Goal: Information Seeking & Learning: Learn about a topic

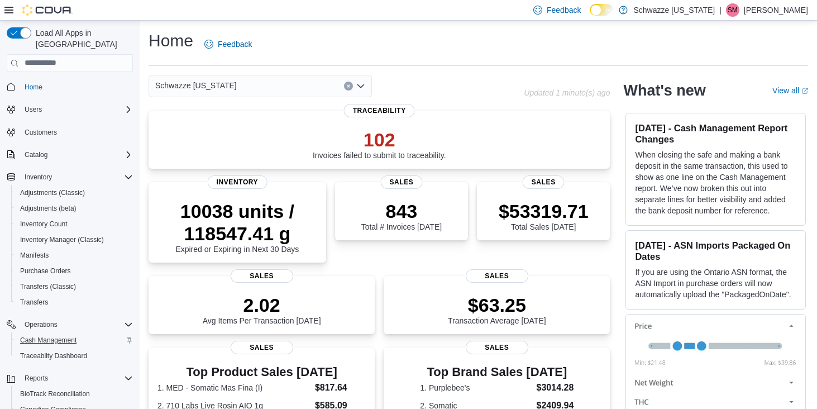
click at [58, 336] on span "Cash Management" at bounding box center [48, 340] width 56 height 9
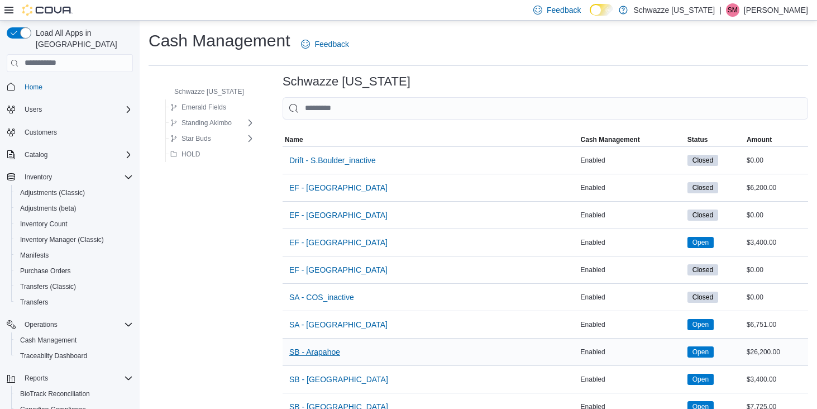
click at [329, 347] on span "SB - Arapahoe" at bounding box center [314, 351] width 51 height 11
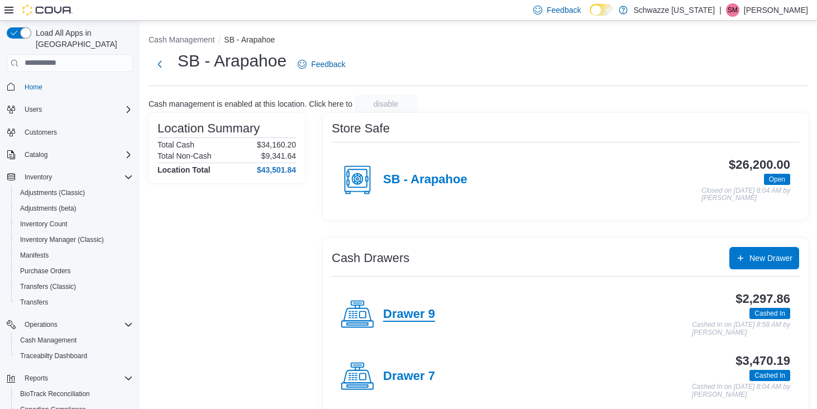
scroll to position [29, 0]
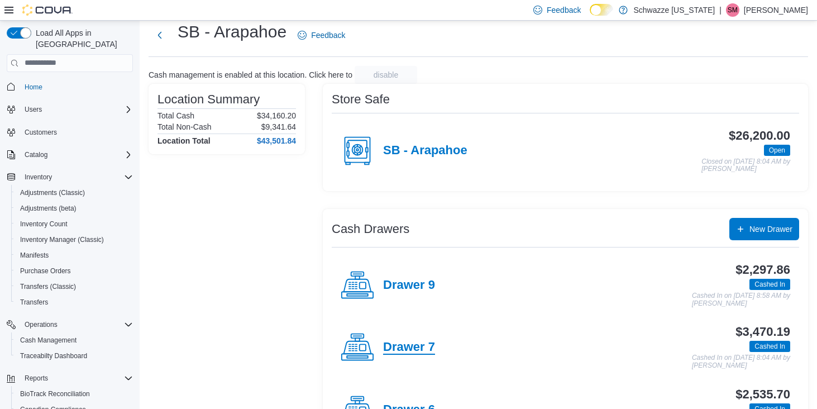
click at [415, 348] on h4 "Drawer 7" at bounding box center [409, 347] width 52 height 15
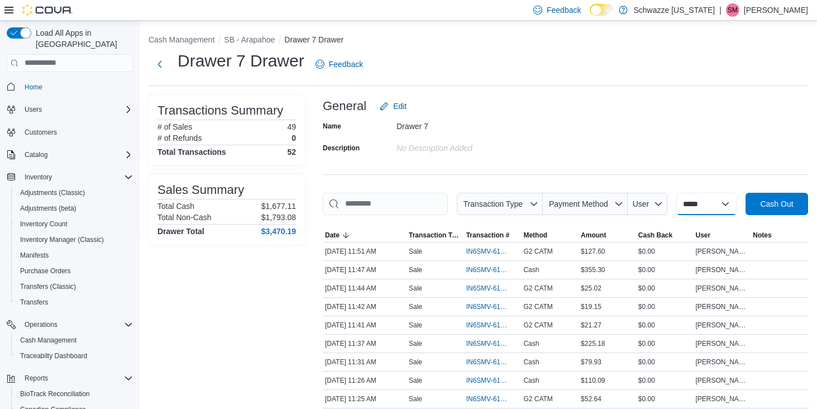
select select "*********"
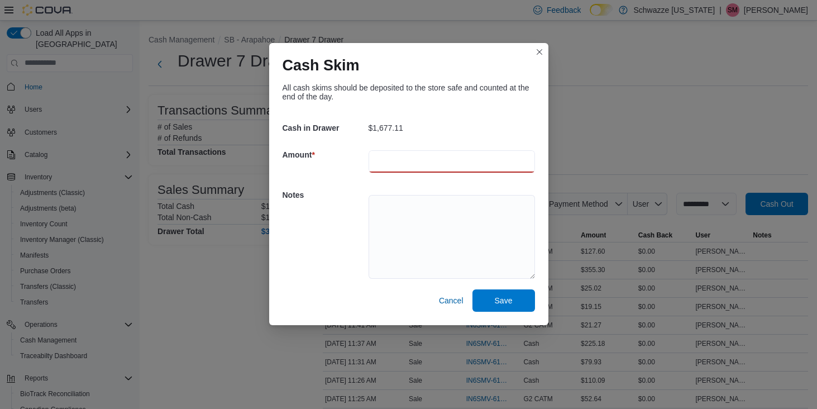
click at [412, 163] on input "number" at bounding box center [452, 161] width 166 height 22
type input "*******"
click at [409, 202] on textarea at bounding box center [452, 237] width 166 height 84
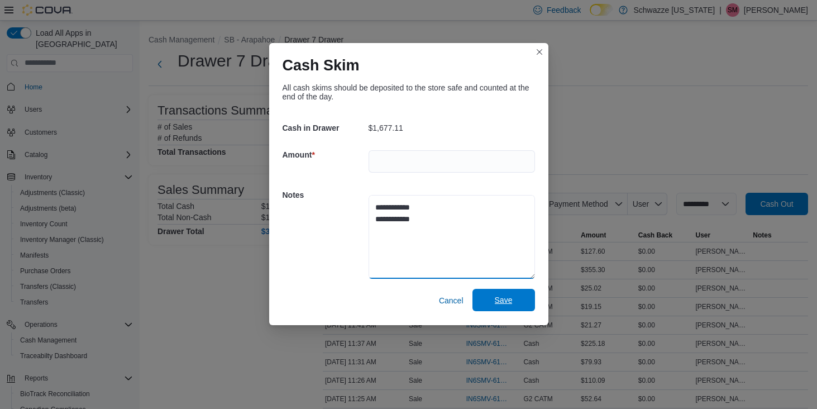
type textarea "**********"
click at [509, 298] on span "Save" at bounding box center [504, 299] width 18 height 11
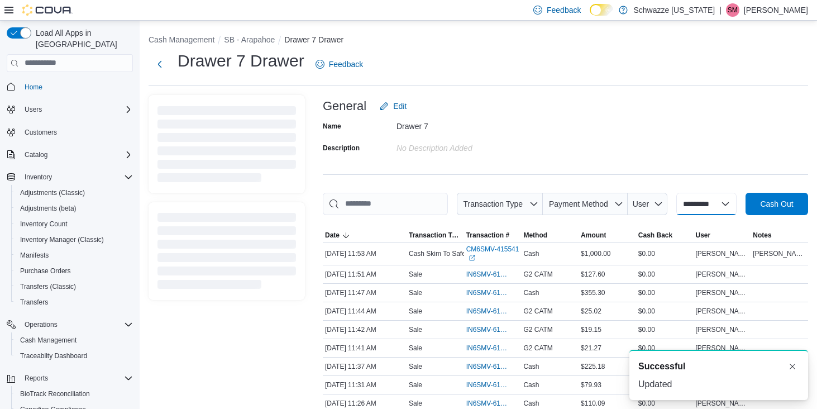
select select
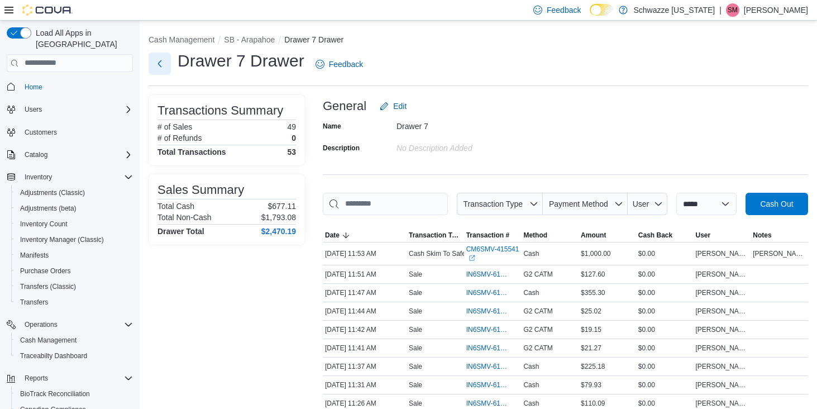
click at [159, 63] on button "Next" at bounding box center [160, 63] width 22 height 22
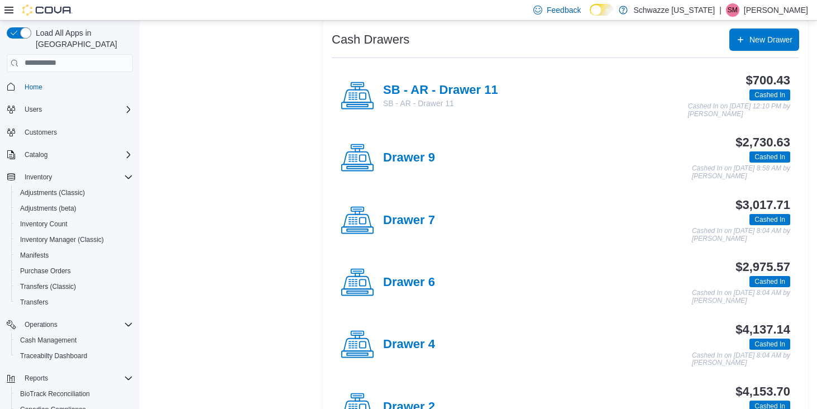
scroll to position [251, 0]
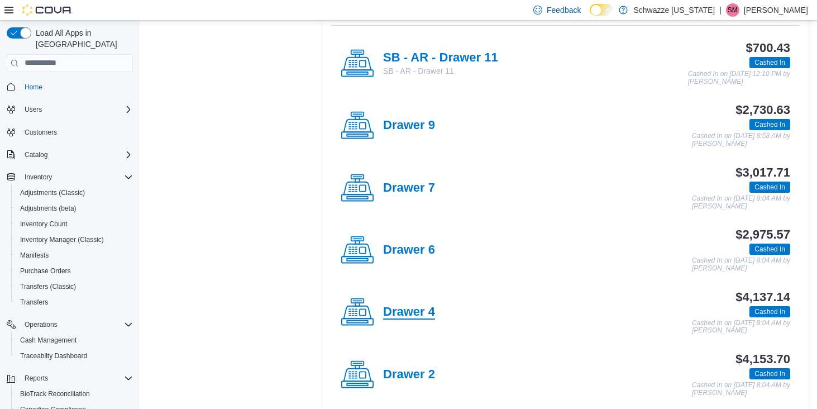
click at [413, 310] on h4 "Drawer 4" at bounding box center [409, 312] width 52 height 15
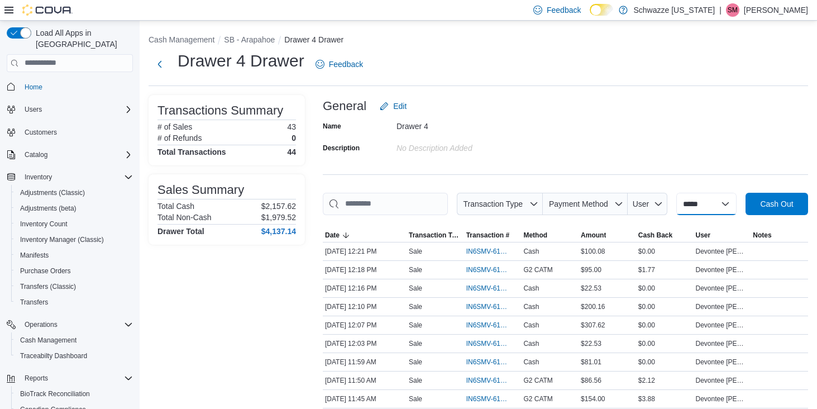
select select "*********"
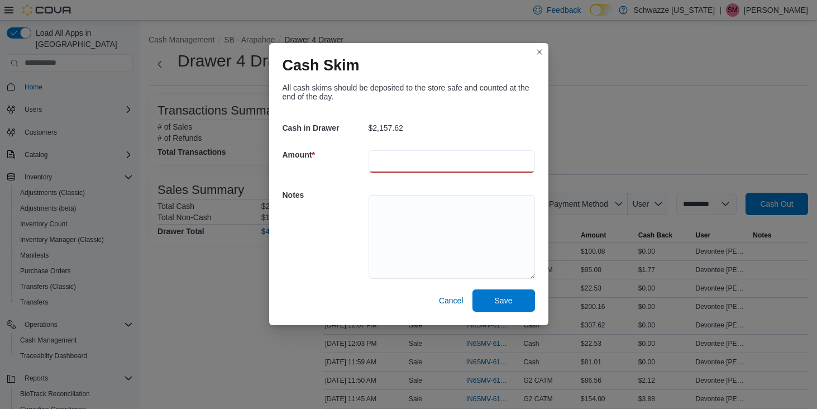
click at [399, 165] on input "number" at bounding box center [452, 161] width 166 height 22
type input "*******"
click at [391, 203] on textarea at bounding box center [452, 237] width 166 height 84
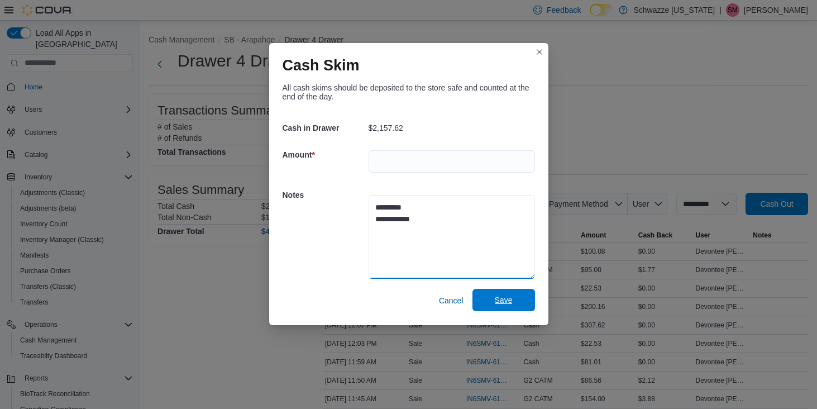
type textarea "**********"
click at [506, 304] on span "Save" at bounding box center [504, 299] width 18 height 11
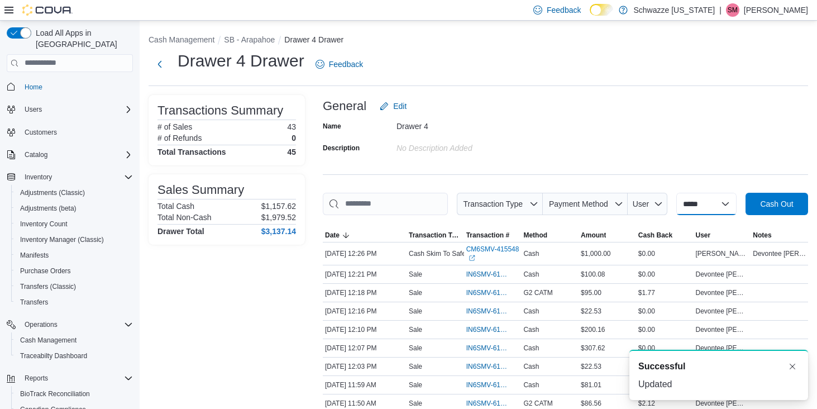
select select "*********"
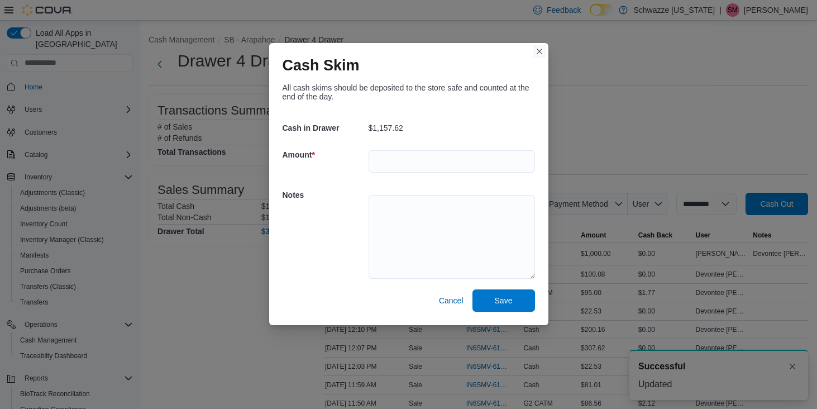
click at [539, 54] on button "Closes this modal window" at bounding box center [539, 51] width 13 height 13
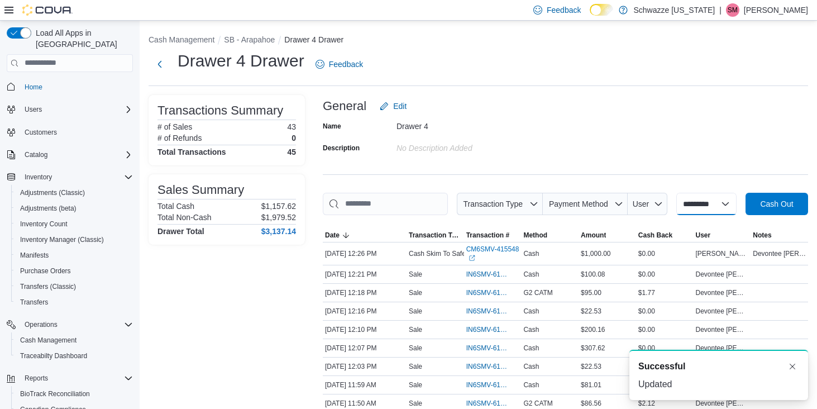
select select
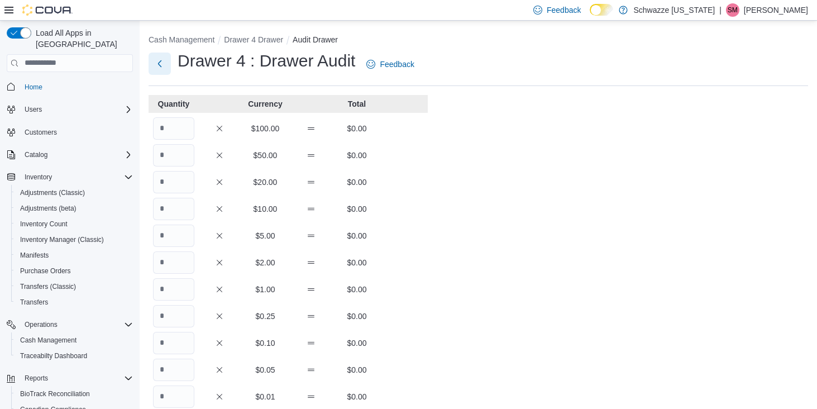
click at [159, 73] on button "Next" at bounding box center [160, 63] width 22 height 22
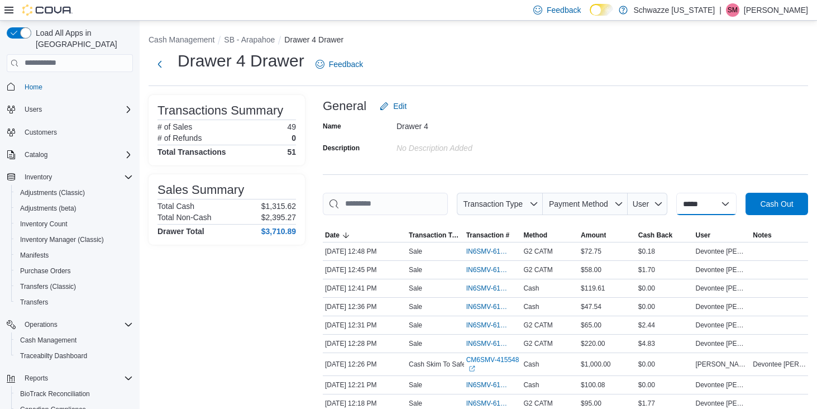
select select "*********"
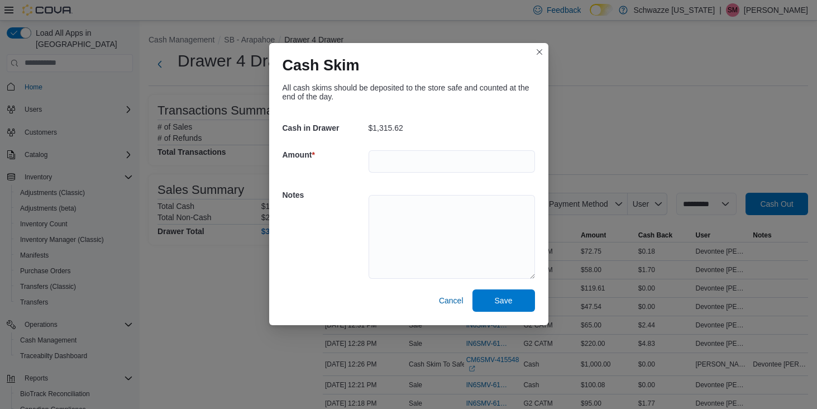
click at [391, 144] on div at bounding box center [452, 162] width 166 height 36
click at [388, 166] on input "number" at bounding box center [452, 161] width 166 height 22
type input "*******"
click at [384, 208] on textarea at bounding box center [452, 237] width 166 height 84
type textarea "**********"
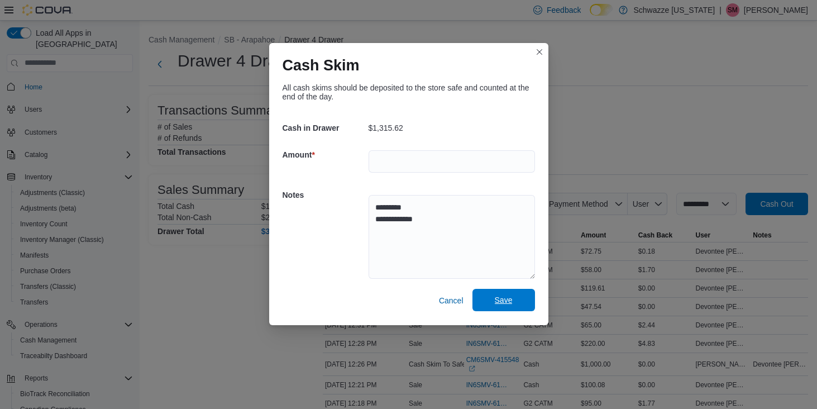
click at [517, 298] on span "Save" at bounding box center [503, 300] width 49 height 22
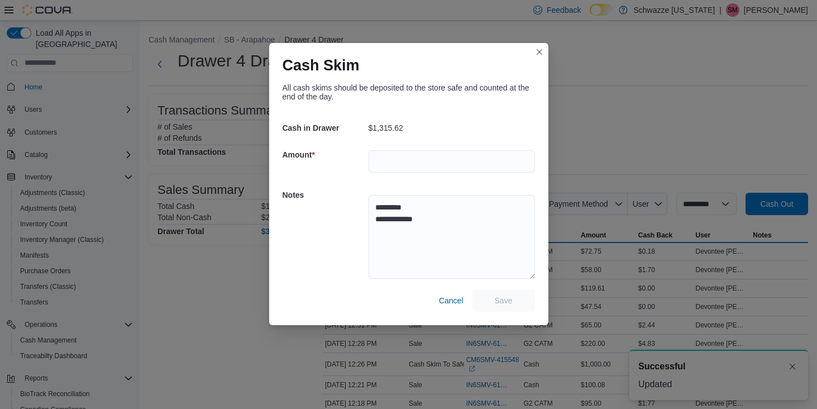
scroll to position [2, 0]
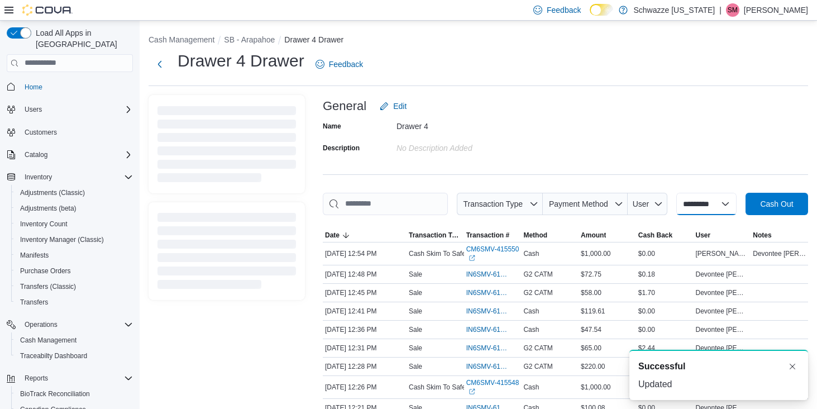
select select
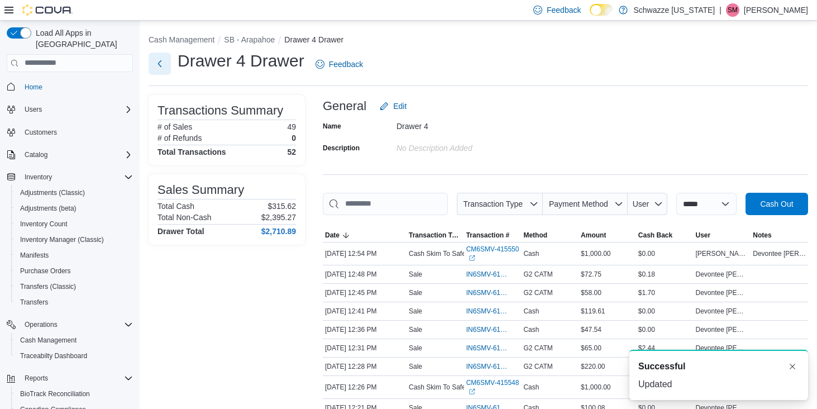
click at [160, 65] on button "Next" at bounding box center [160, 63] width 22 height 22
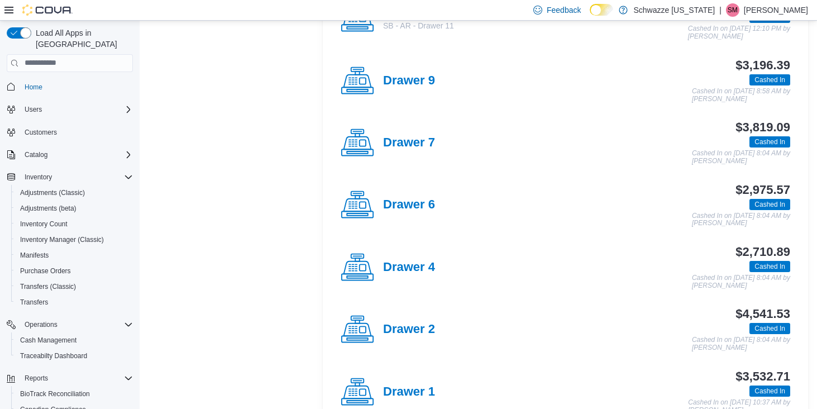
scroll to position [380, 0]
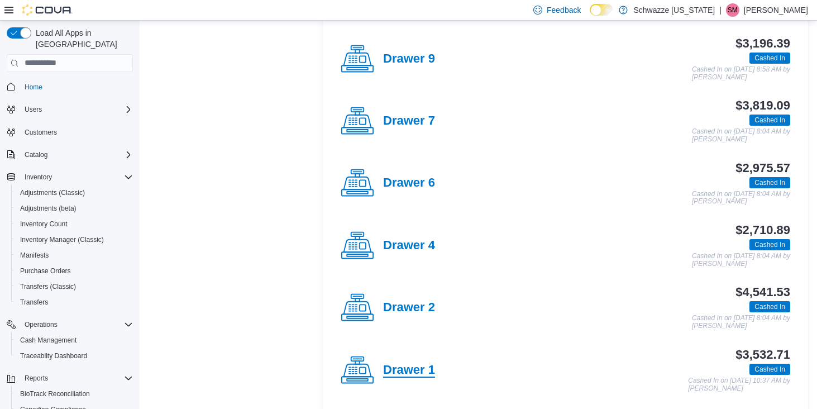
click at [419, 363] on h4 "Drawer 1" at bounding box center [409, 370] width 52 height 15
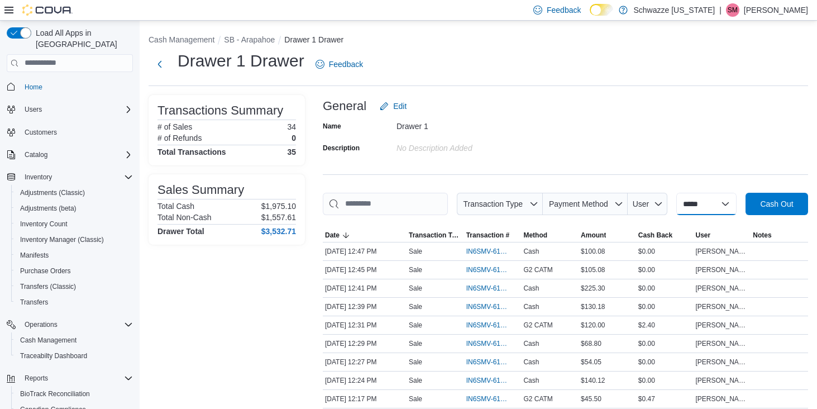
select select "*********"
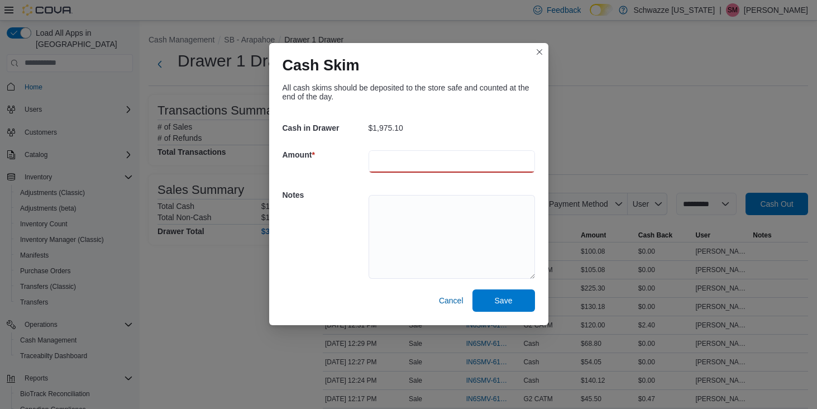
click at [386, 165] on input "number" at bounding box center [452, 161] width 166 height 22
type input "*******"
click at [387, 200] on textarea at bounding box center [452, 237] width 166 height 84
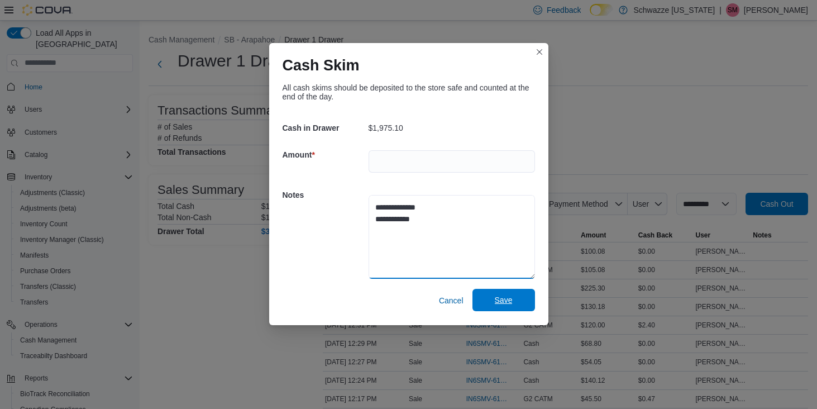
type textarea "**********"
click at [513, 305] on span "Save" at bounding box center [503, 300] width 49 height 22
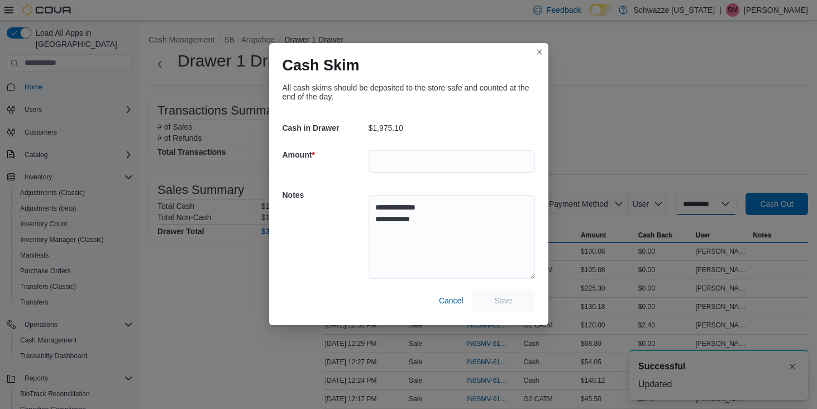
select select
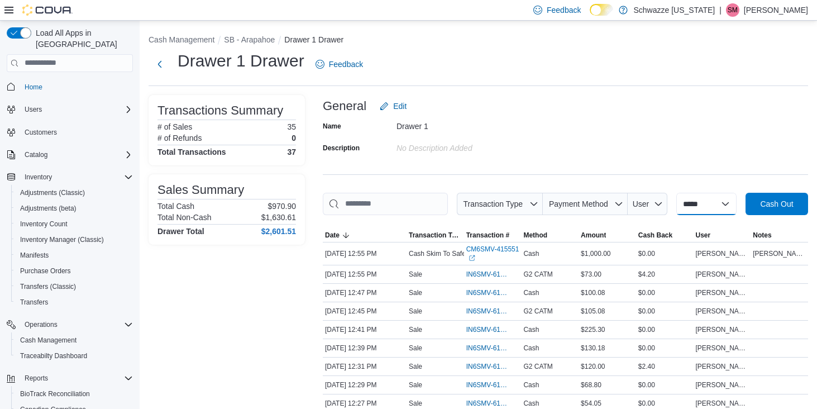
scroll to position [0, 0]
click at [9, 7] on icon at bounding box center [8, 10] width 9 height 7
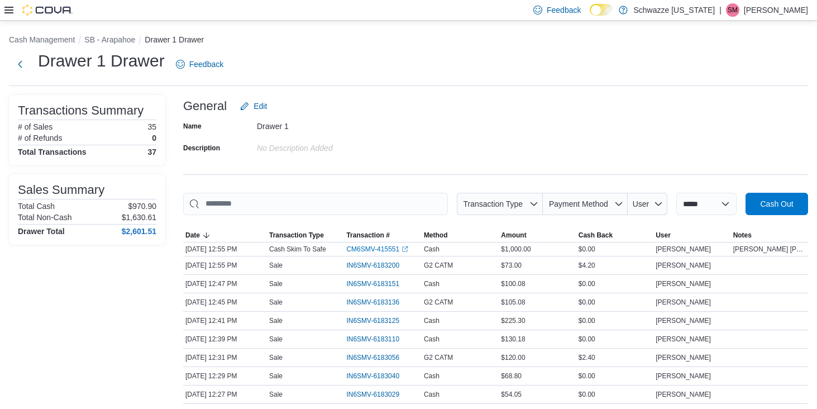
click at [9, 7] on icon at bounding box center [8, 10] width 9 height 7
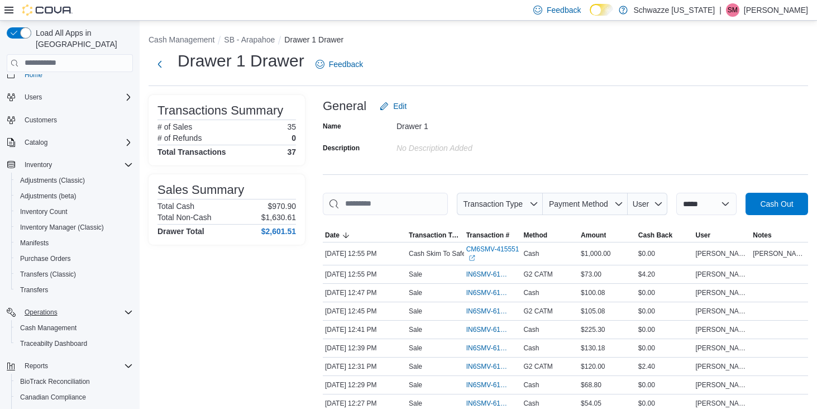
scroll to position [9, 0]
click at [54, 226] on span "Inventory Manager (Classic)" at bounding box center [62, 230] width 84 height 9
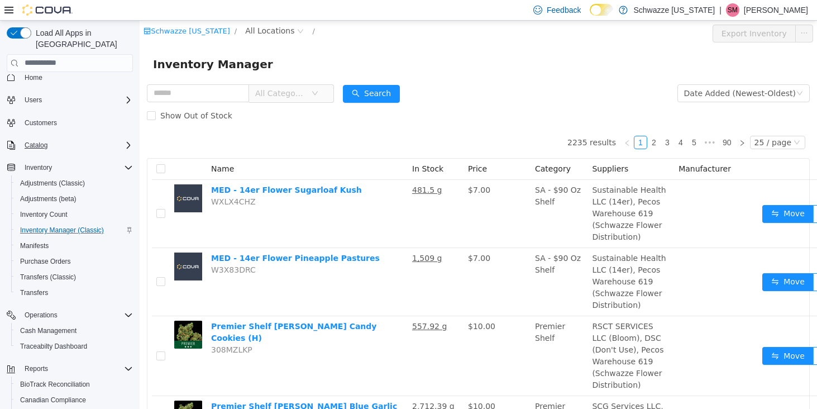
click at [40, 141] on span "Catalog" at bounding box center [36, 145] width 23 height 9
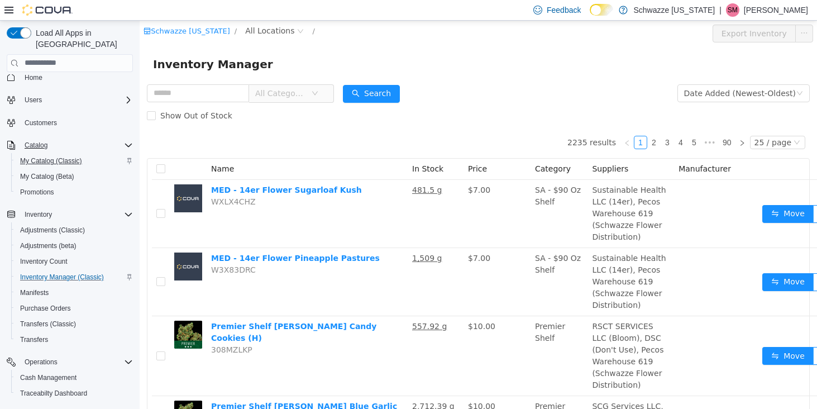
click at [50, 156] on span "My Catalog (Classic)" at bounding box center [51, 160] width 62 height 9
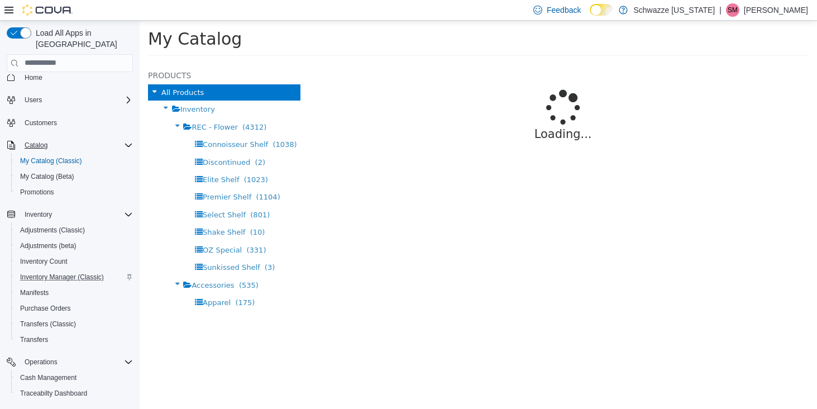
select select "**********"
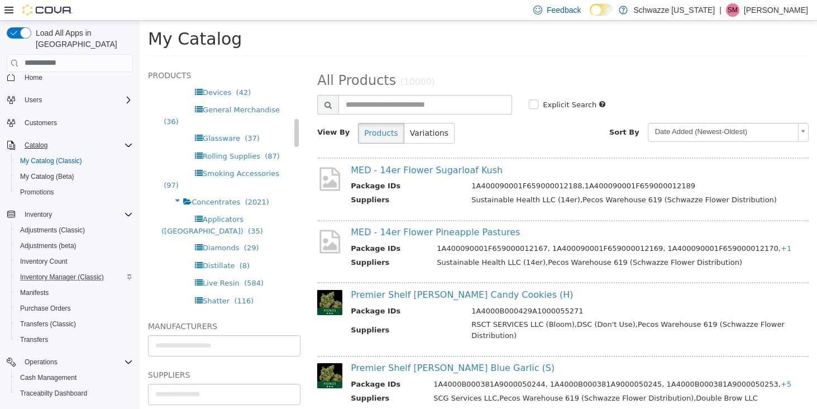
scroll to position [274, 0]
click at [216, 197] on span "Concentrates" at bounding box center [216, 201] width 49 height 8
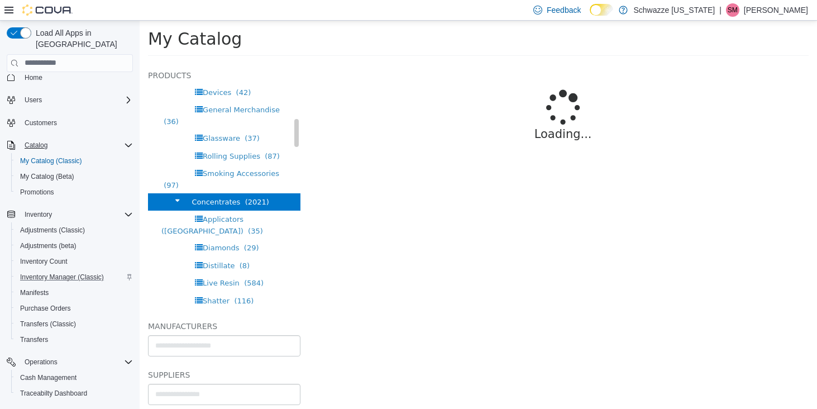
select select "**********"
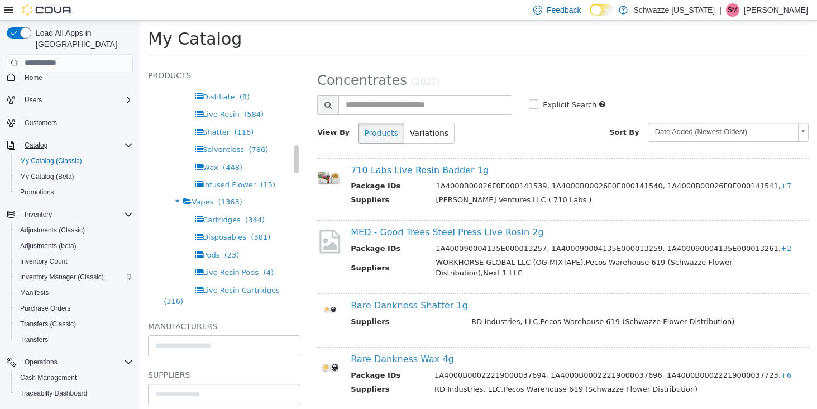
scroll to position [448, 0]
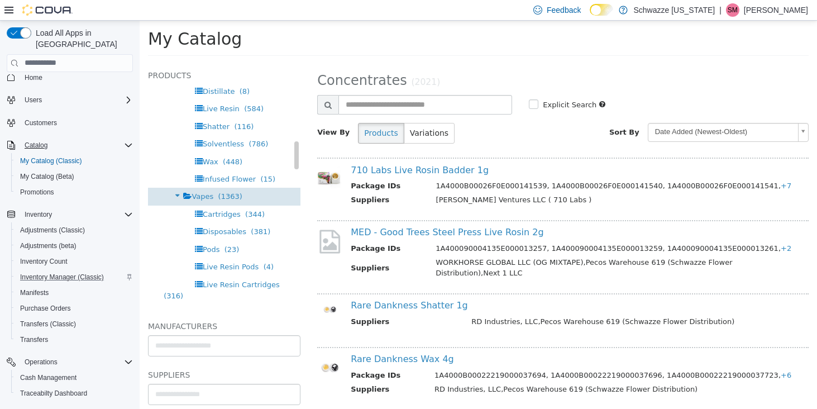
click at [209, 192] on span "Vapes" at bounding box center [203, 196] width 22 height 8
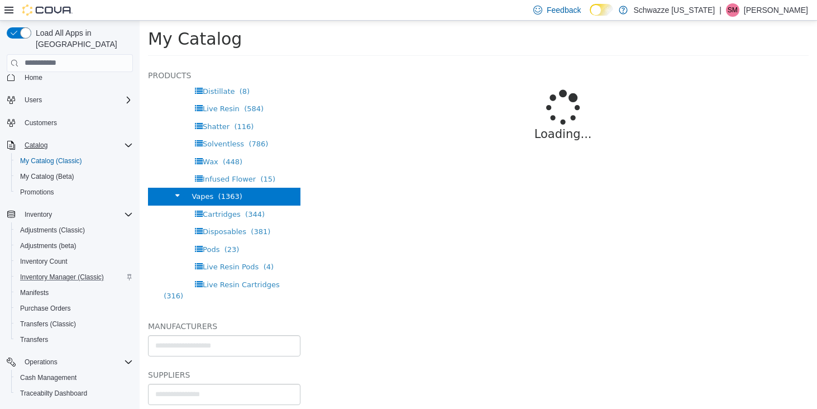
select select "**********"
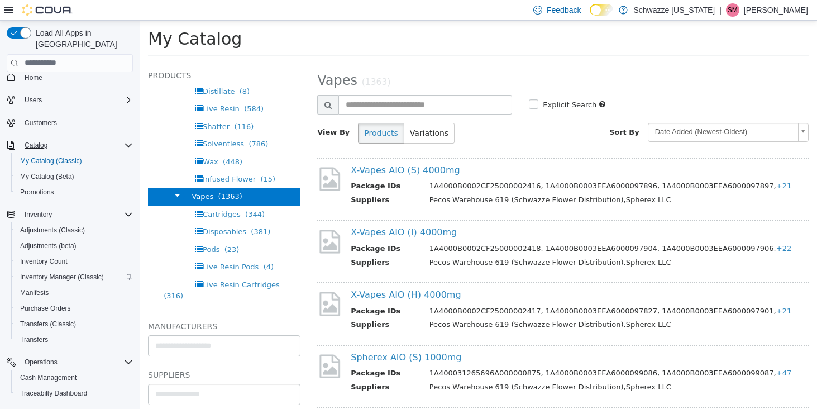
click at [43, 273] on span "Inventory Manager (Classic)" at bounding box center [62, 277] width 84 height 9
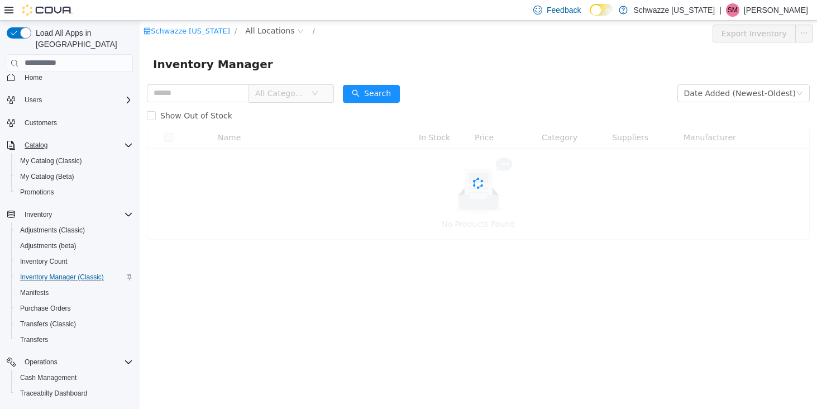
click at [59, 54] on input "search" at bounding box center [70, 63] width 126 height 18
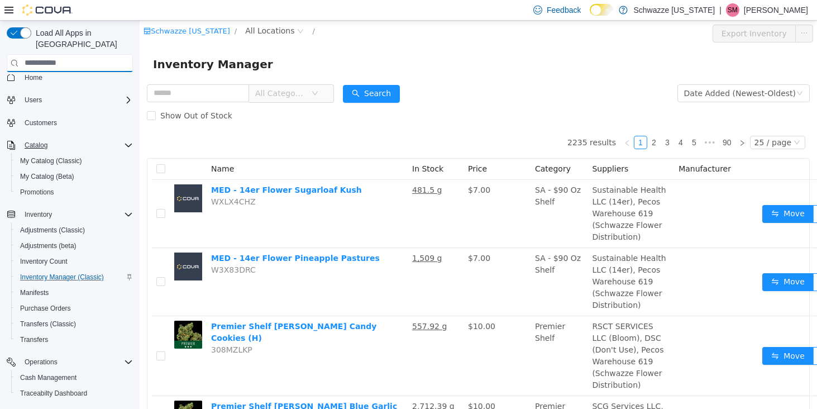
click at [61, 54] on input "search" at bounding box center [70, 63] width 126 height 18
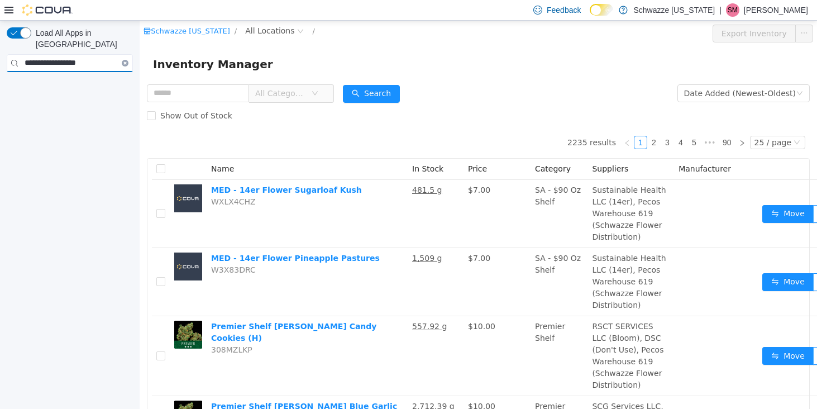
type input "**********"
click at [126, 62] on icon "Clear input" at bounding box center [125, 63] width 2 height 2
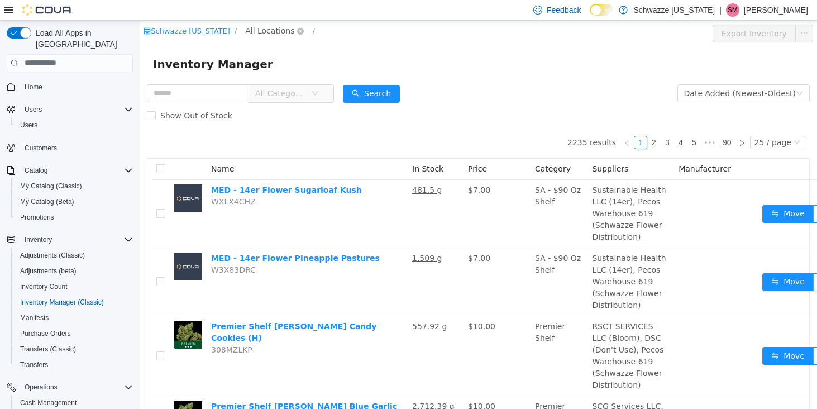
click at [258, 34] on span "All Locations" at bounding box center [269, 30] width 49 height 12
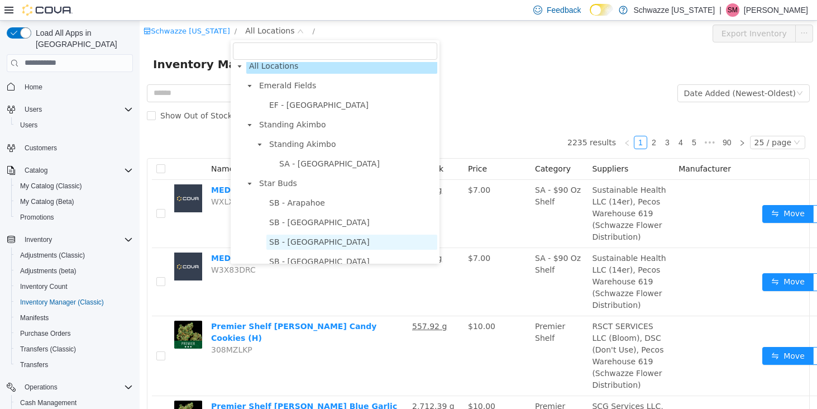
scroll to position [12, 0]
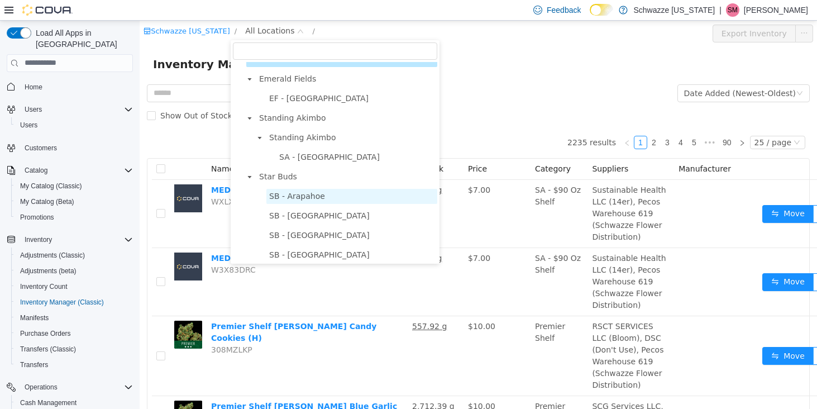
click at [303, 197] on span "SB - Arapahoe" at bounding box center [297, 195] width 56 height 9
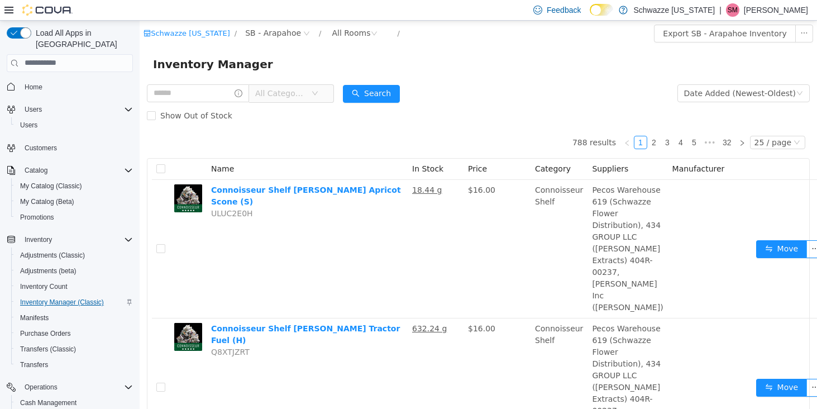
click at [58, 298] on span "Inventory Manager (Classic)" at bounding box center [62, 302] width 84 height 9
click at [37, 313] on span "Manifests" at bounding box center [34, 317] width 28 height 9
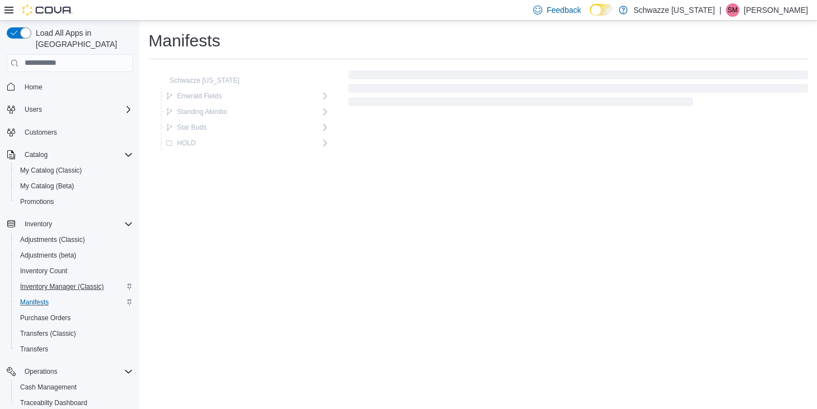
click at [57, 282] on span "Inventory Manager (Classic)" at bounding box center [62, 286] width 84 height 9
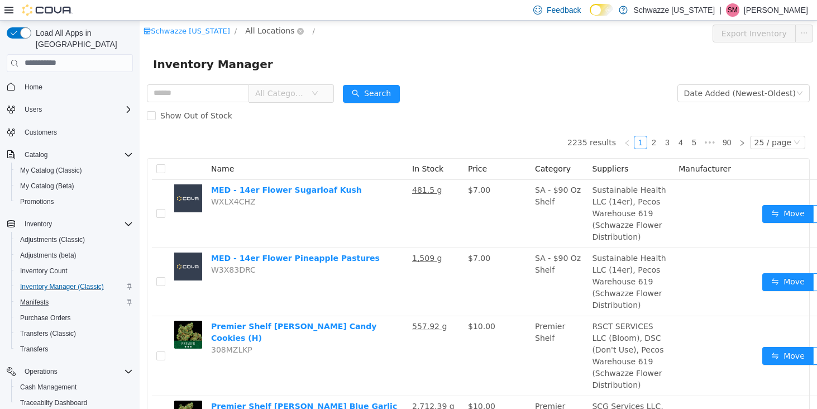
click at [266, 31] on span "All Locations" at bounding box center [269, 30] width 49 height 12
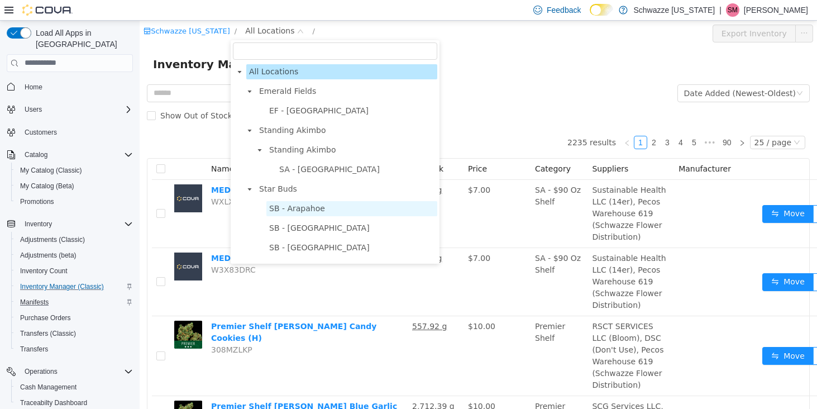
click at [306, 204] on span "SB - Arapahoe" at bounding box center [297, 207] width 56 height 9
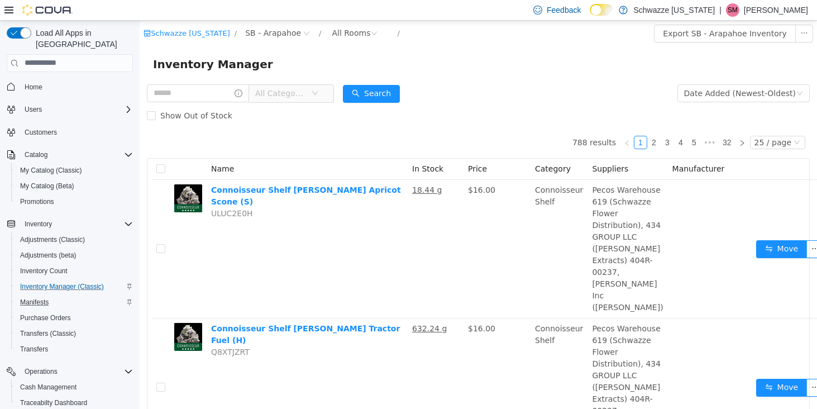
click at [318, 90] on icon "icon: down" at bounding box center [315, 92] width 7 height 7
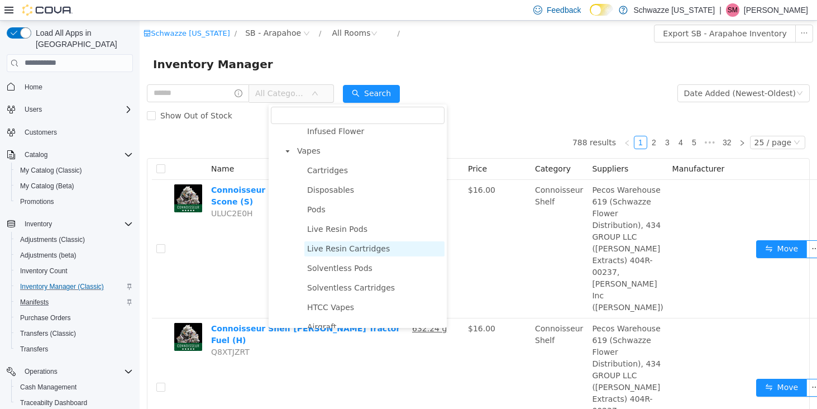
scroll to position [660, 0]
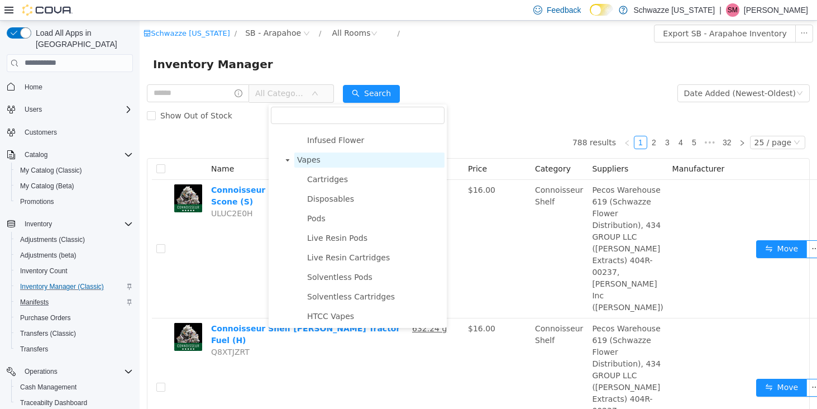
click at [308, 164] on span "Vapes" at bounding box center [308, 159] width 23 height 9
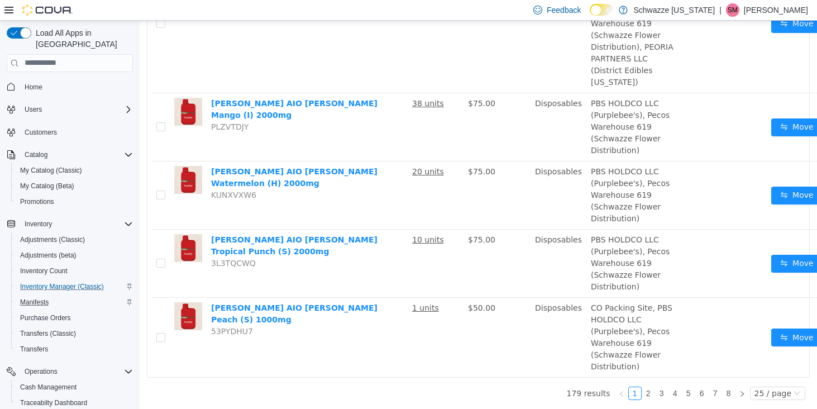
scroll to position [2975, 0]
click at [11, 13] on icon at bounding box center [8, 10] width 9 height 7
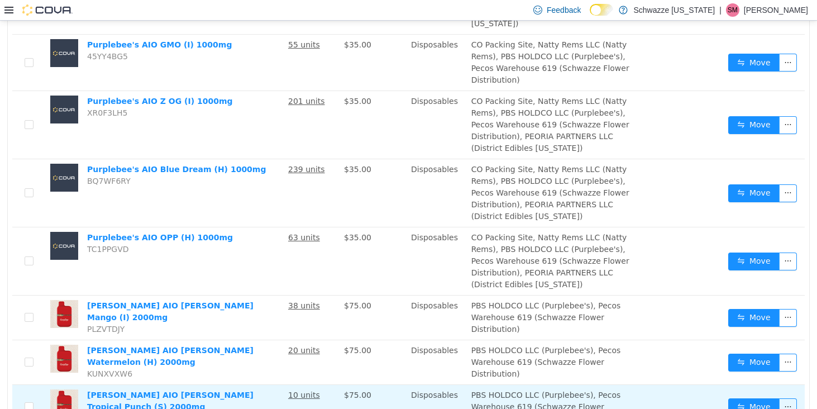
scroll to position [1112, 0]
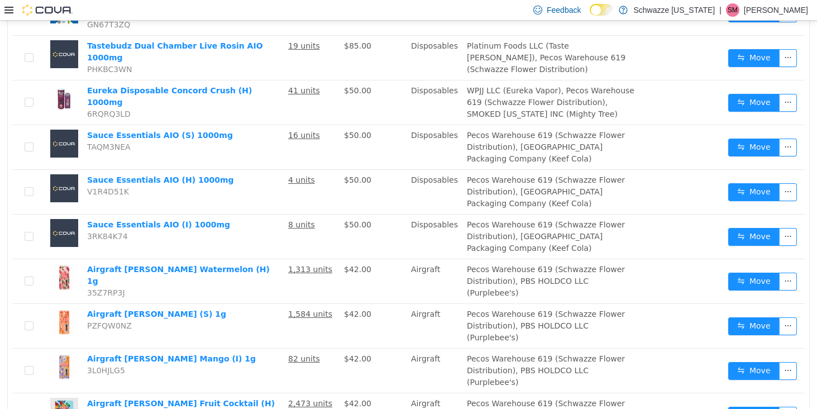
scroll to position [804, 0]
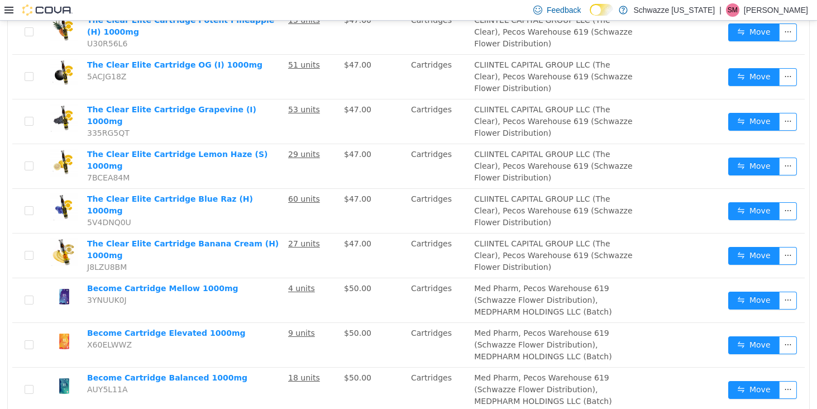
scroll to position [898, 0]
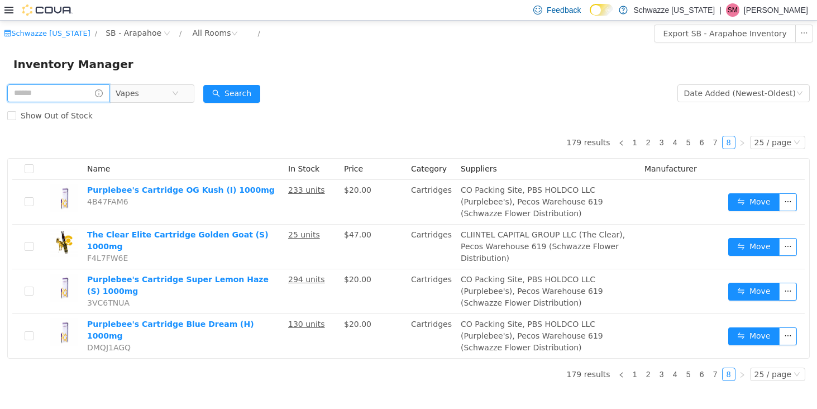
click at [82, 93] on input "text" at bounding box center [58, 93] width 102 height 18
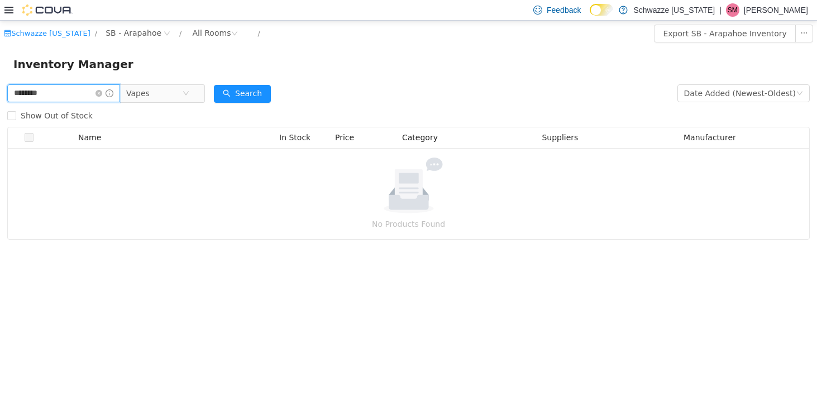
type input "*********"
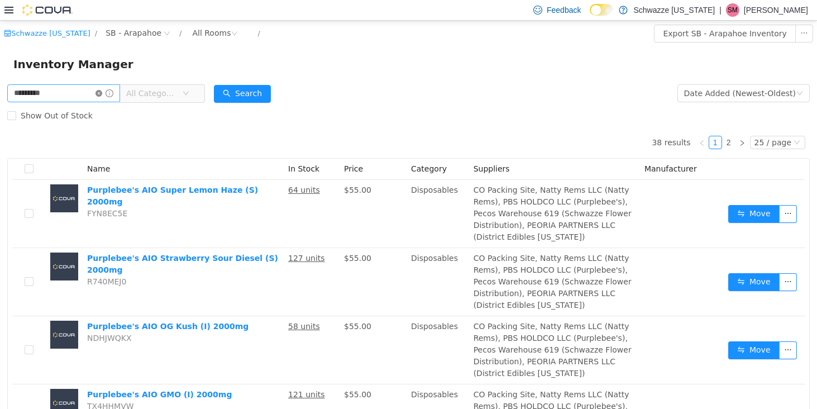
click at [102, 91] on icon "icon: close-circle" at bounding box center [98, 92] width 7 height 7
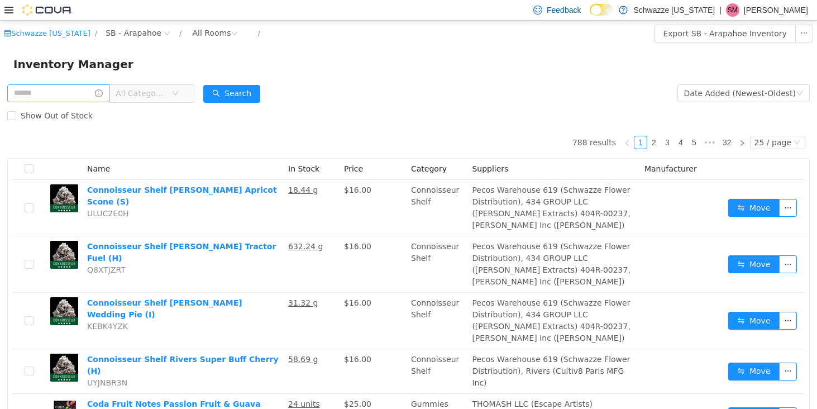
click at [8, 13] on icon at bounding box center [8, 10] width 9 height 7
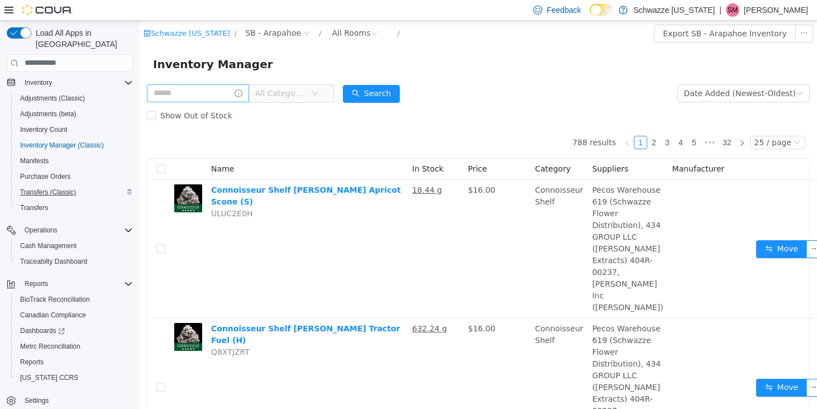
scroll to position [141, 0]
click at [37, 357] on span "Reports" at bounding box center [31, 361] width 23 height 9
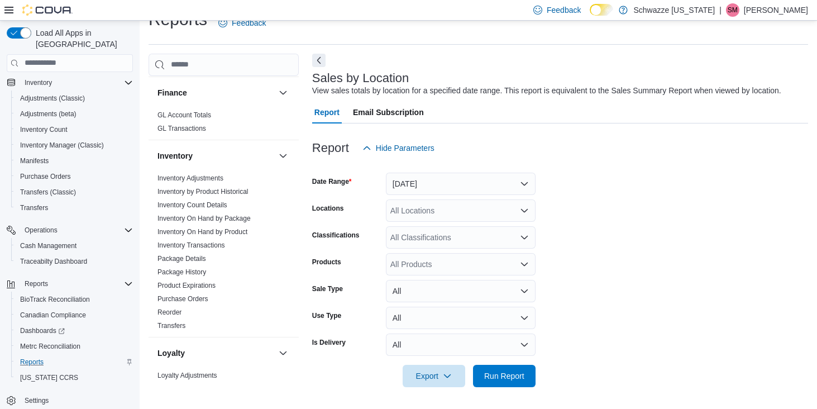
scroll to position [293, 0]
click at [203, 227] on link "Inventory On Hand by Product" at bounding box center [202, 231] width 90 height 8
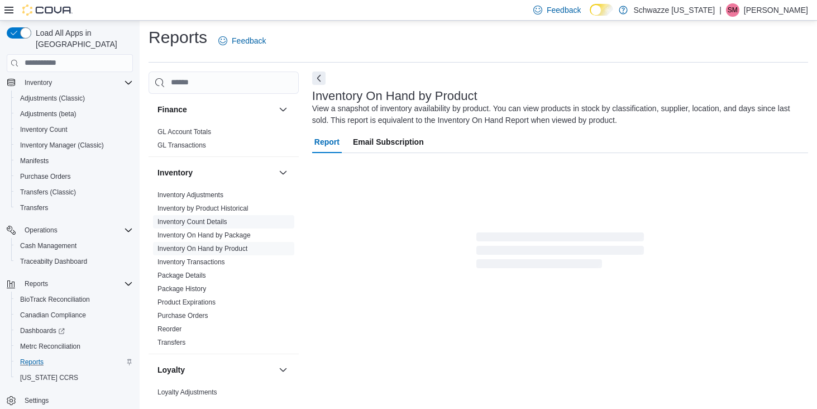
scroll to position [37, 0]
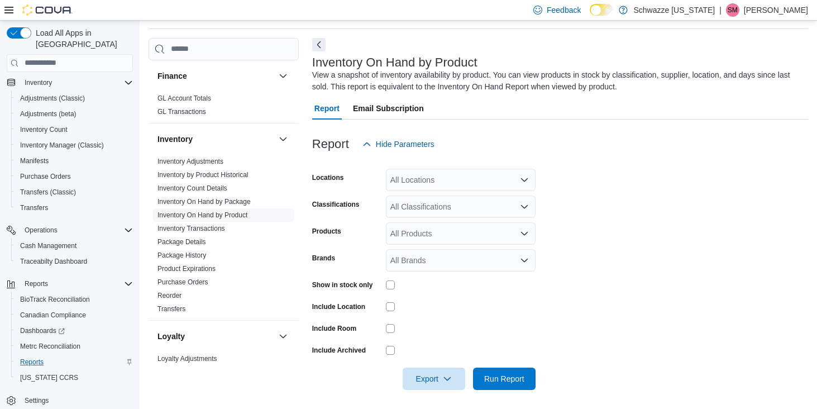
click at [424, 173] on div "All Locations" at bounding box center [461, 180] width 150 height 22
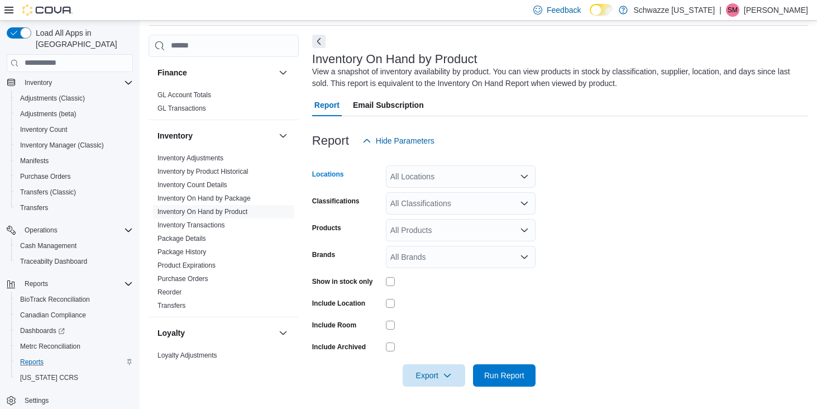
scroll to position [40, 0]
click at [431, 173] on div "All Locations" at bounding box center [461, 177] width 150 height 22
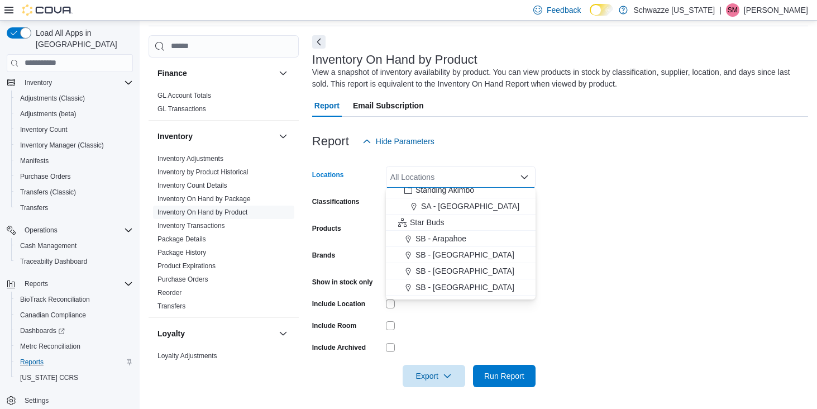
scroll to position [74, 0]
click at [450, 235] on span "SB - Arapahoe" at bounding box center [440, 234] width 51 height 11
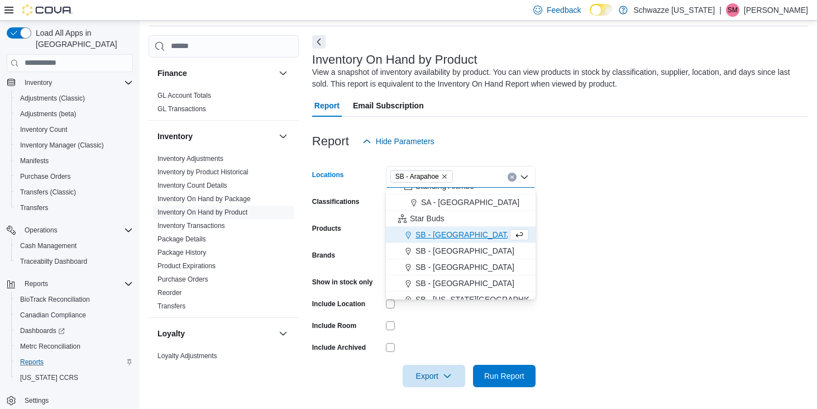
click at [679, 257] on form "Locations SB - Arapahoe Combo box. Selected. SB - Arapahoe. Press Backspace to …" at bounding box center [560, 269] width 496 height 235
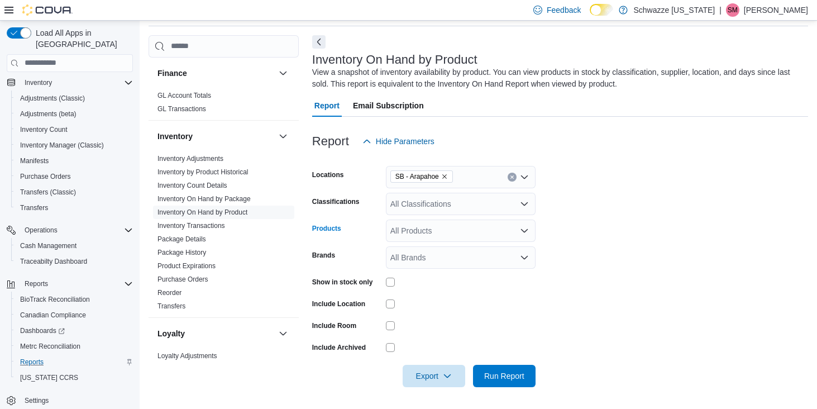
click at [515, 228] on div "All Products" at bounding box center [461, 230] width 150 height 22
click at [527, 230] on icon "Close list of options" at bounding box center [524, 230] width 9 height 9
click at [523, 230] on icon "Open list of options" at bounding box center [524, 229] width 7 height 3
click at [460, 250] on span "Type 3 or more characters" at bounding box center [461, 248] width 136 height 11
click at [428, 228] on div "All Products" at bounding box center [461, 230] width 150 height 22
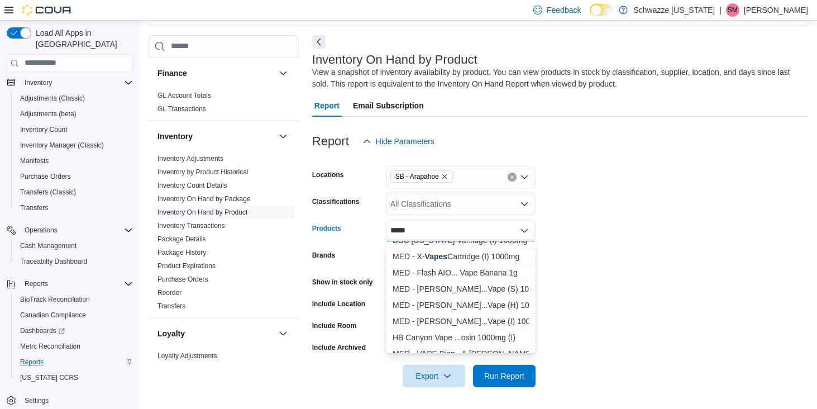
scroll to position [654, 0]
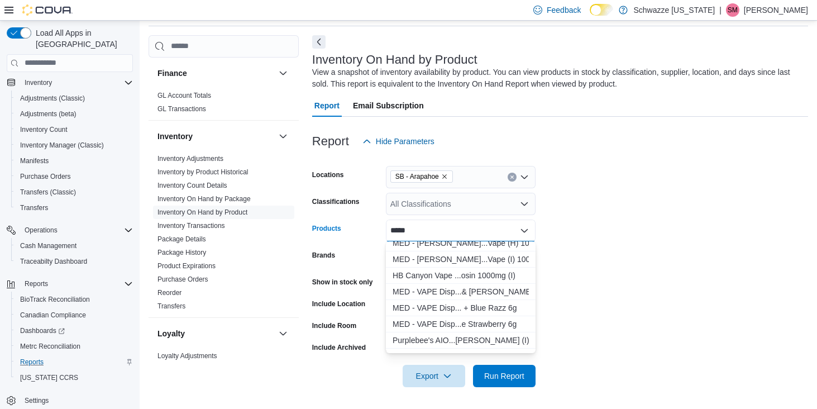
click at [667, 294] on form "Locations SB - Arapahoe Classifications All Classifications Products ***** Comb…" at bounding box center [560, 269] width 496 height 235
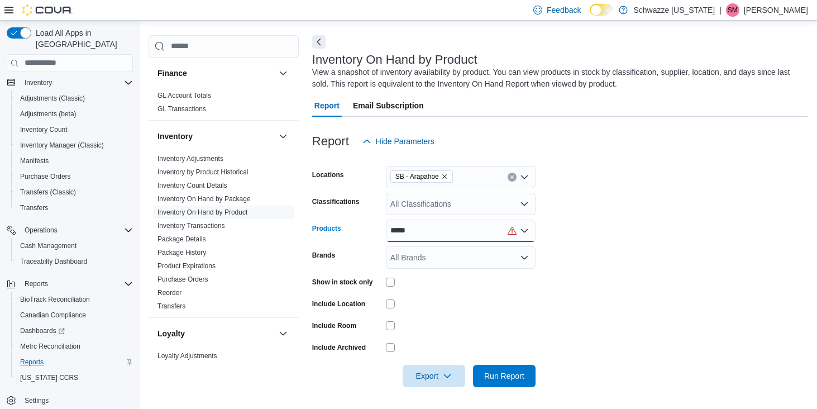
click at [508, 236] on div "*****" at bounding box center [461, 230] width 150 height 22
type input "*"
click at [676, 255] on form "Locations SB - Arapahoe Classifications All Classifications Products All Produc…" at bounding box center [560, 269] width 496 height 235
click at [490, 204] on div "All Classifications" at bounding box center [461, 204] width 150 height 22
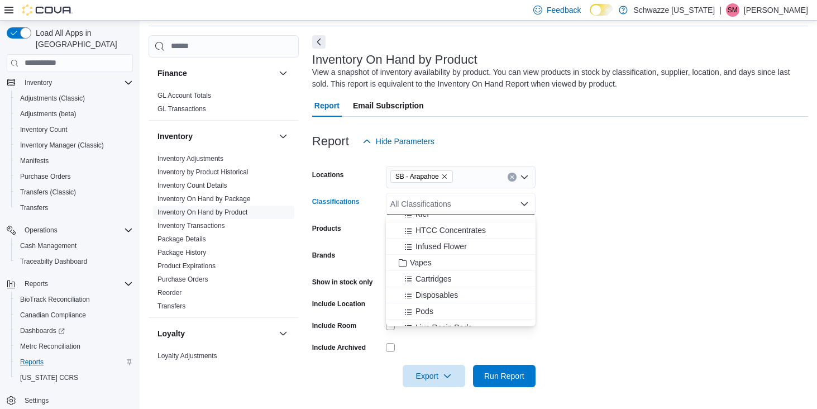
scroll to position [511, 0]
click at [421, 245] on span "Vapes" at bounding box center [421, 245] width 22 height 11
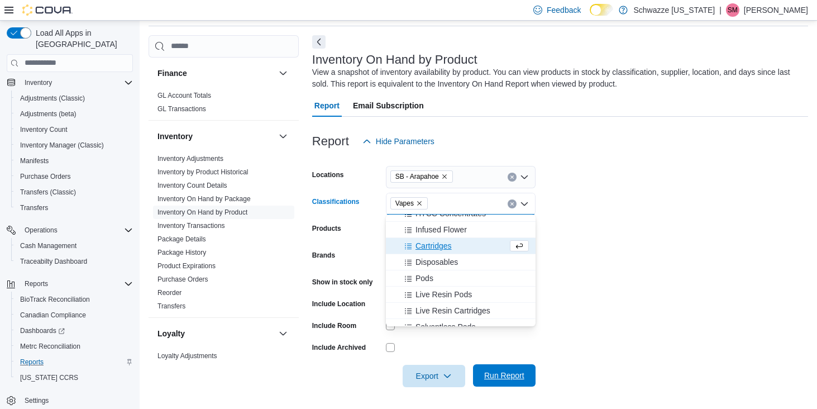
click at [505, 370] on span "Run Report" at bounding box center [504, 375] width 40 height 11
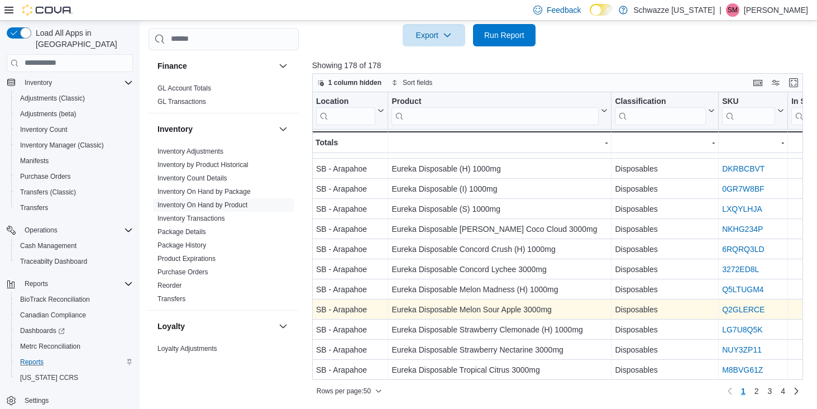
scroll to position [380, 0]
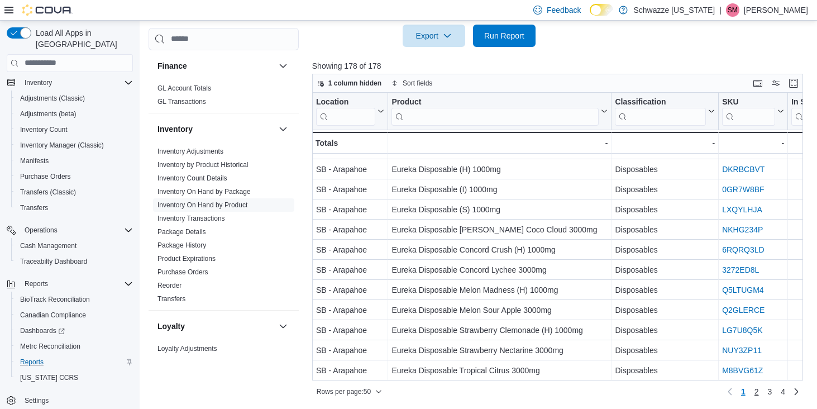
click at [754, 389] on link "2" at bounding box center [756, 392] width 13 height 18
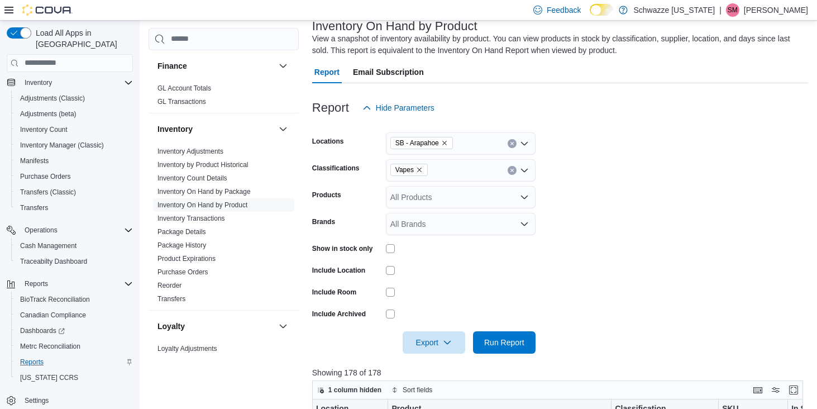
scroll to position [73, 0]
click at [453, 198] on div "All Products" at bounding box center [461, 198] width 150 height 22
click at [428, 200] on div "*****" at bounding box center [461, 198] width 150 height 22
click at [633, 262] on form "**********" at bounding box center [560, 237] width 496 height 235
click at [450, 193] on div "**********" at bounding box center [461, 198] width 150 height 22
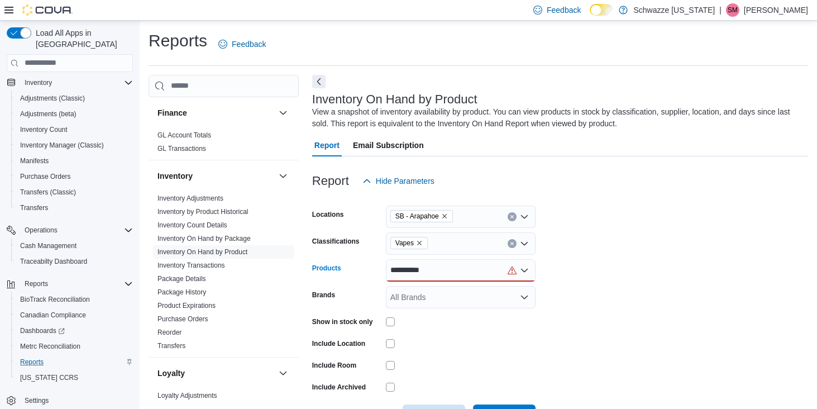
scroll to position [0, 0]
type input "*"
click at [636, 291] on form "Locations SB - Arapahoe Classifications Vapes Products All Products Brands All …" at bounding box center [560, 309] width 496 height 235
click at [488, 286] on div "All Brands" at bounding box center [461, 297] width 150 height 22
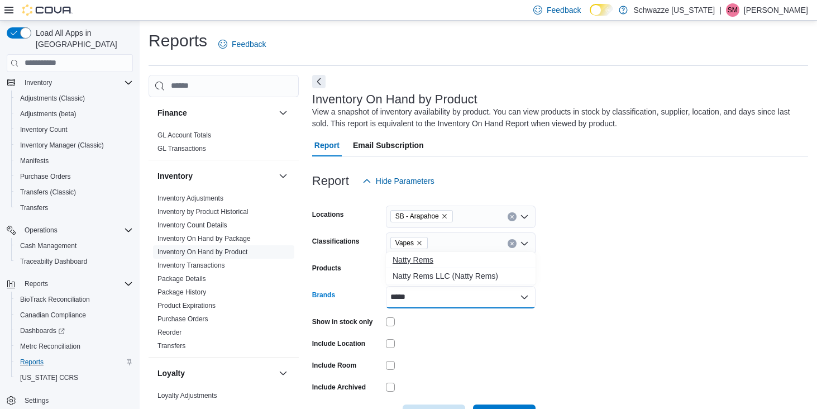
type input "*****"
click at [424, 261] on span "Natty Rems" at bounding box center [461, 259] width 136 height 11
click at [523, 350] on div at bounding box center [461, 342] width 150 height 17
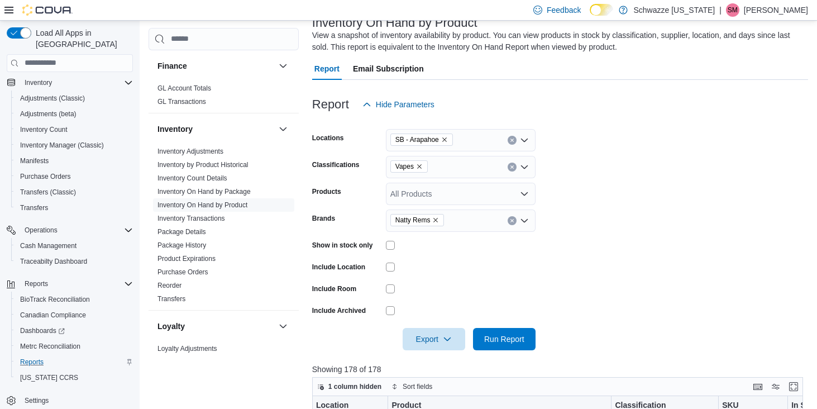
scroll to position [78, 0]
click at [514, 338] on span "Run Report" at bounding box center [504, 337] width 40 height 11
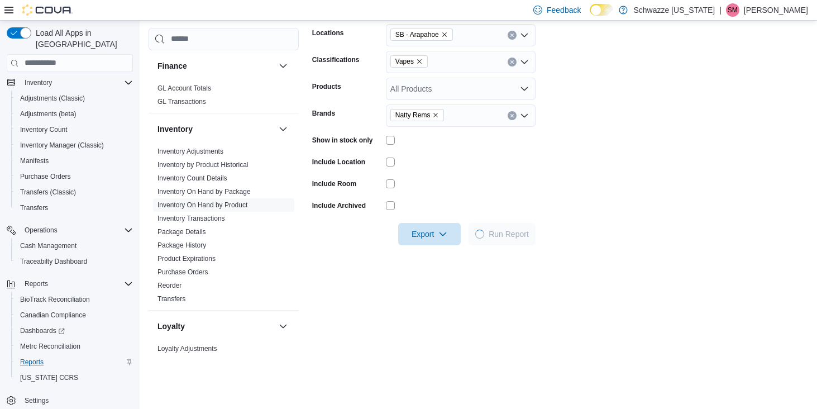
scroll to position [186, 0]
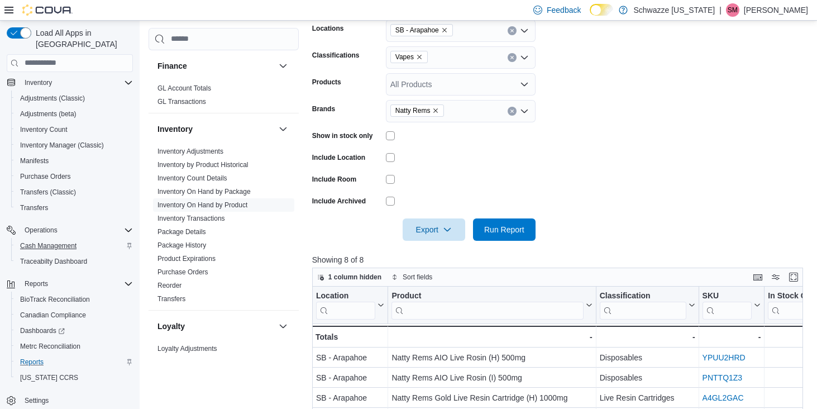
click at [47, 241] on span "Cash Management" at bounding box center [48, 245] width 56 height 9
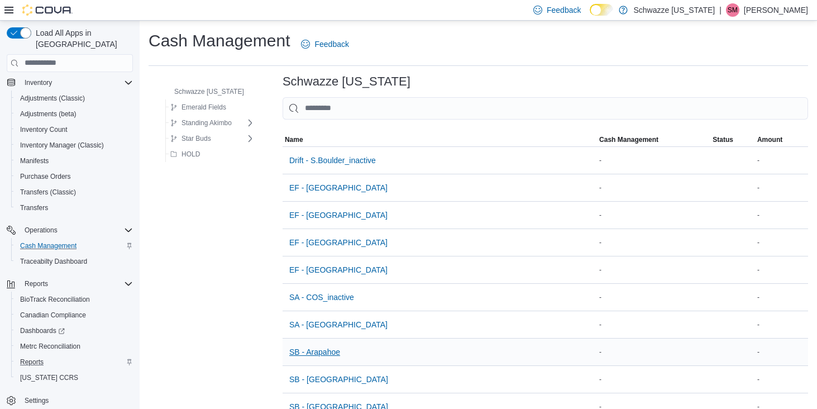
click at [333, 348] on span "SB - Arapahoe" at bounding box center [314, 351] width 51 height 11
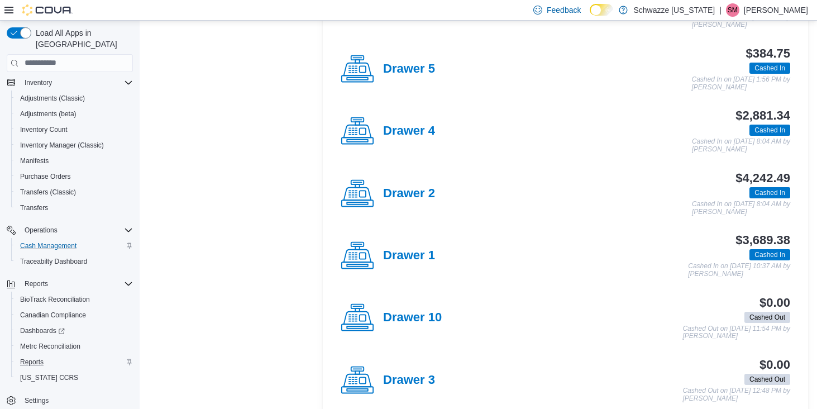
scroll to position [572, 0]
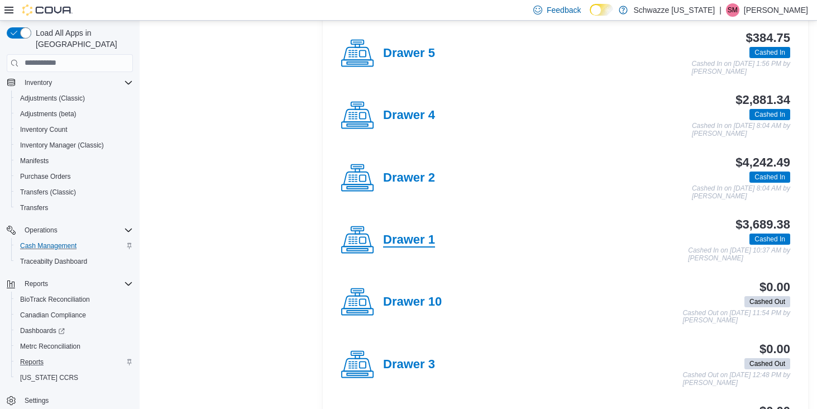
click at [409, 235] on h4 "Drawer 1" at bounding box center [409, 240] width 52 height 15
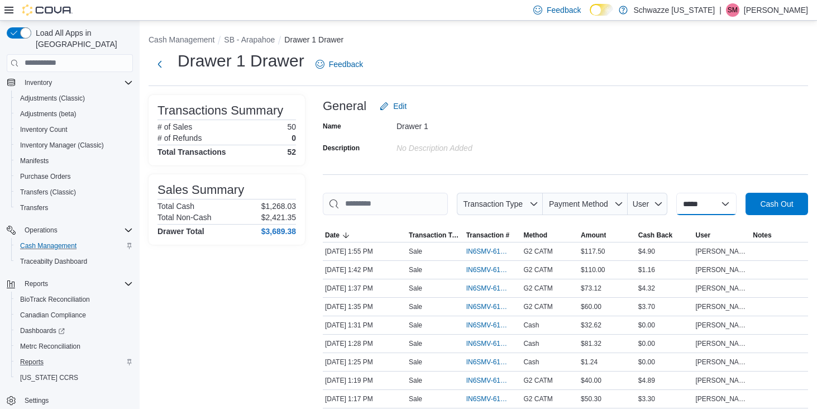
select select "*********"
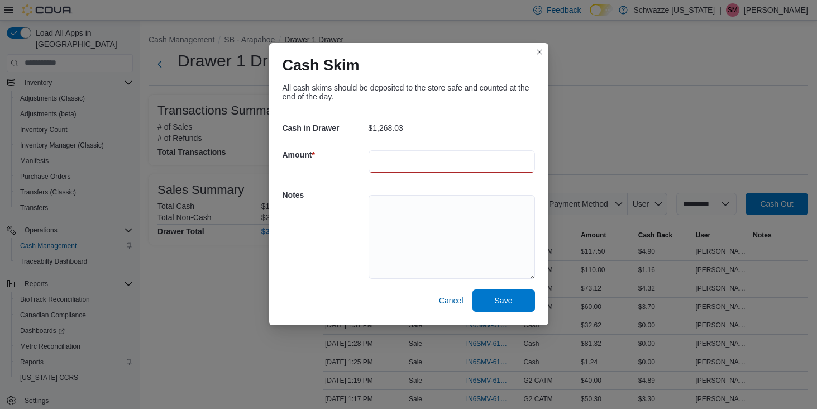
click at [383, 158] on input "number" at bounding box center [452, 161] width 166 height 22
click at [538, 55] on button "Closes this modal window" at bounding box center [539, 51] width 13 height 13
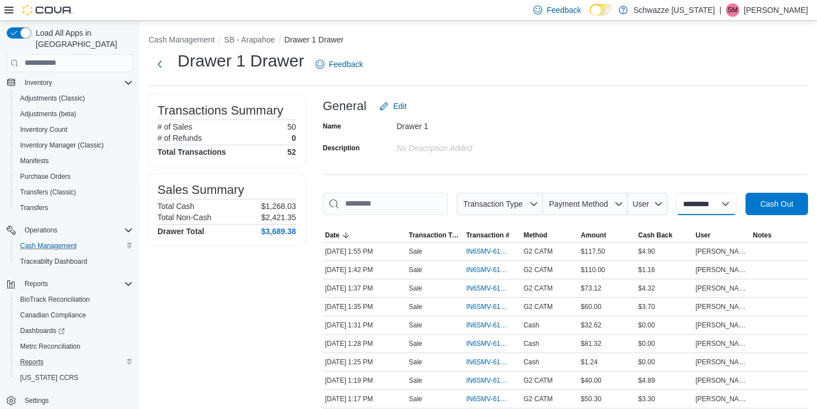
select select
